Goal: Navigation & Orientation: Find specific page/section

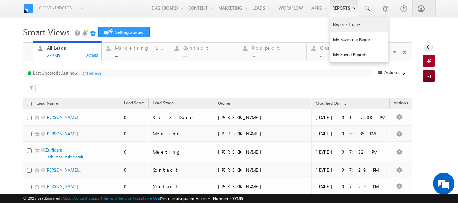
click at [342, 26] on link "Reports Home" at bounding box center [359, 24] width 58 height 15
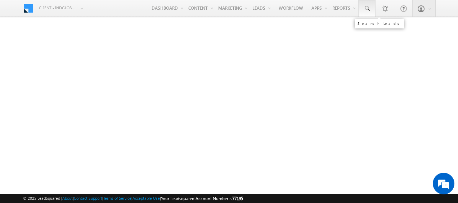
click at [370, 6] on span at bounding box center [366, 8] width 7 height 7
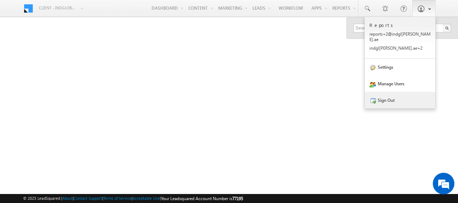
click at [386, 93] on link "Sign Out" at bounding box center [400, 100] width 71 height 17
